Goal: Task Accomplishment & Management: Manage account settings

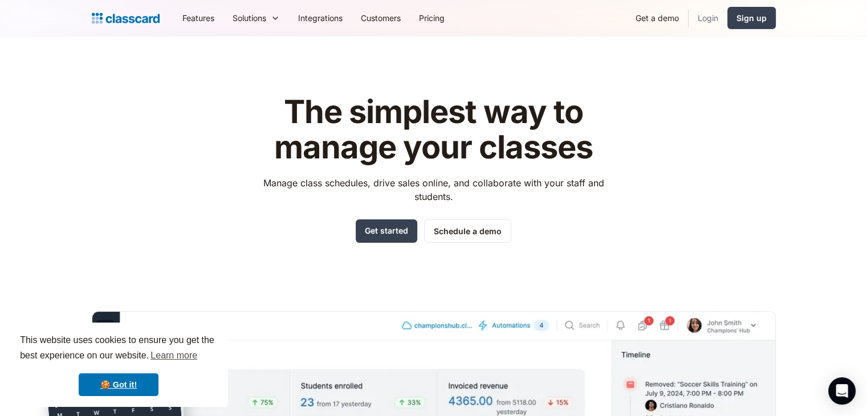
click at [709, 19] on link "Login" at bounding box center [707, 18] width 39 height 26
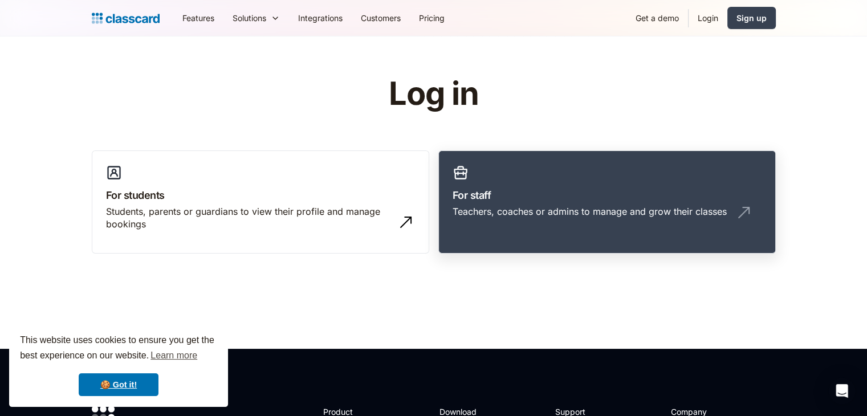
click at [485, 171] on link "For staff Teachers, coaches or admins to manage and grow their classes" at bounding box center [606, 202] width 337 height 104
